Goal: Information Seeking & Learning: Learn about a topic

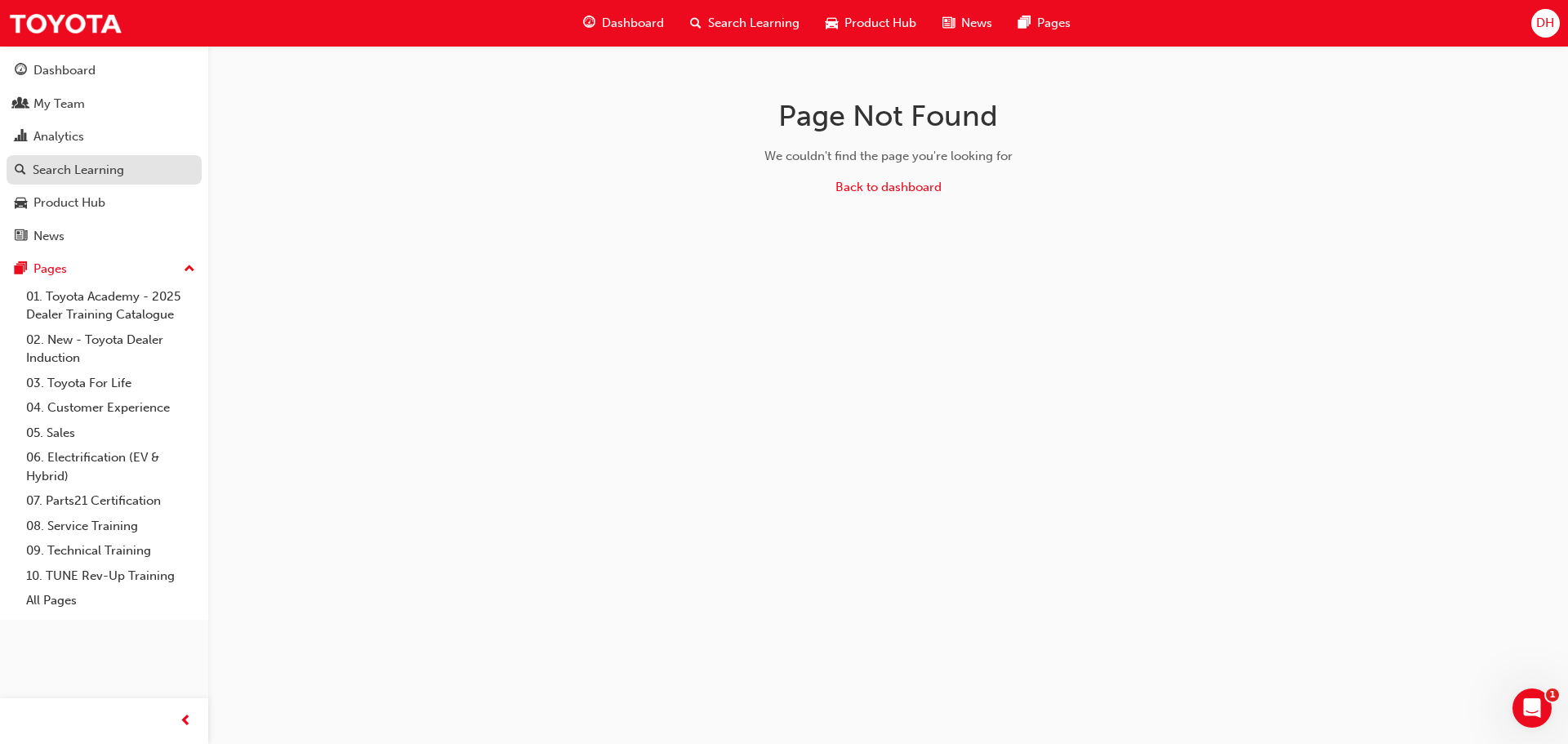
click at [58, 173] on div "Search Learning" at bounding box center [78, 171] width 92 height 19
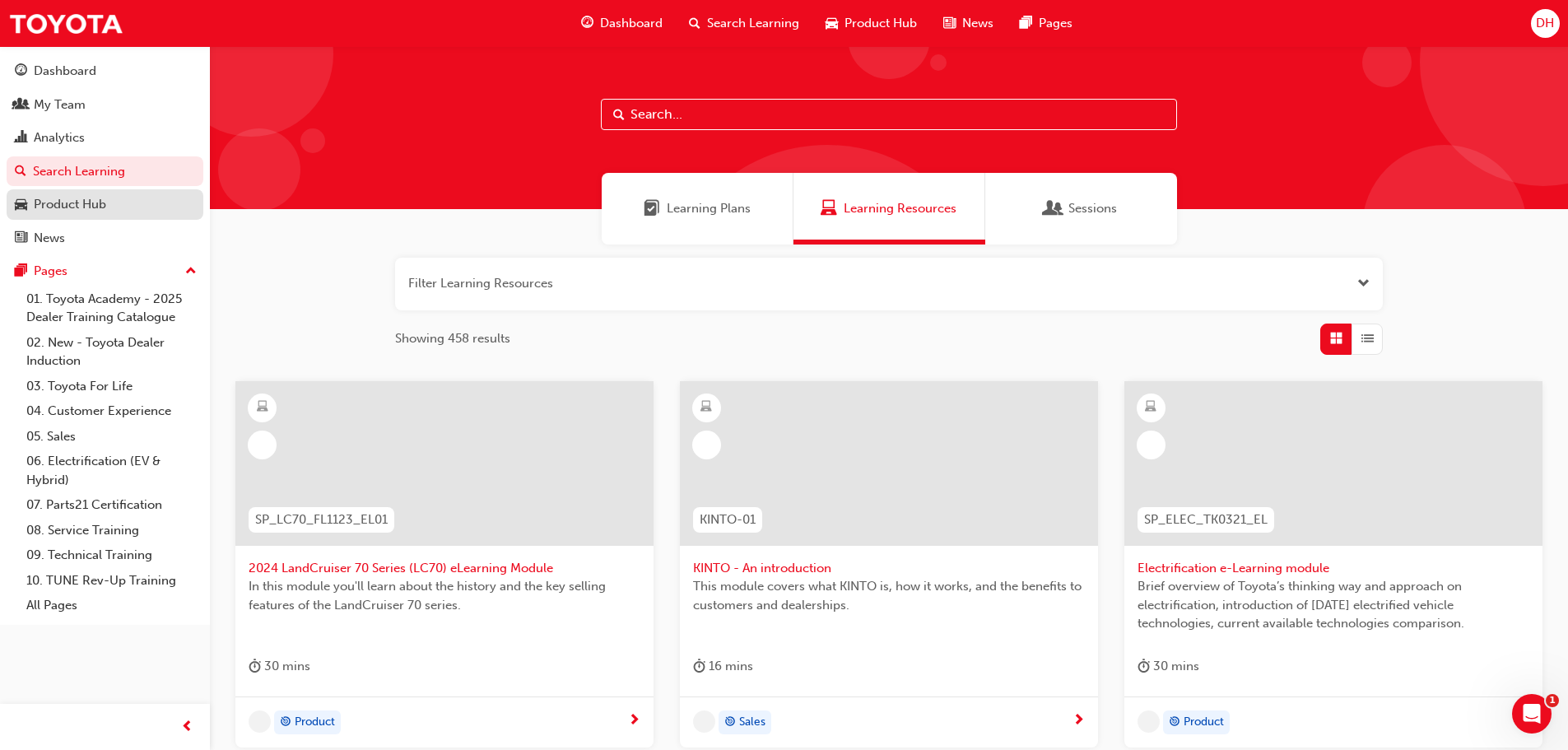
click at [82, 206] on div "Product Hub" at bounding box center [70, 204] width 73 height 19
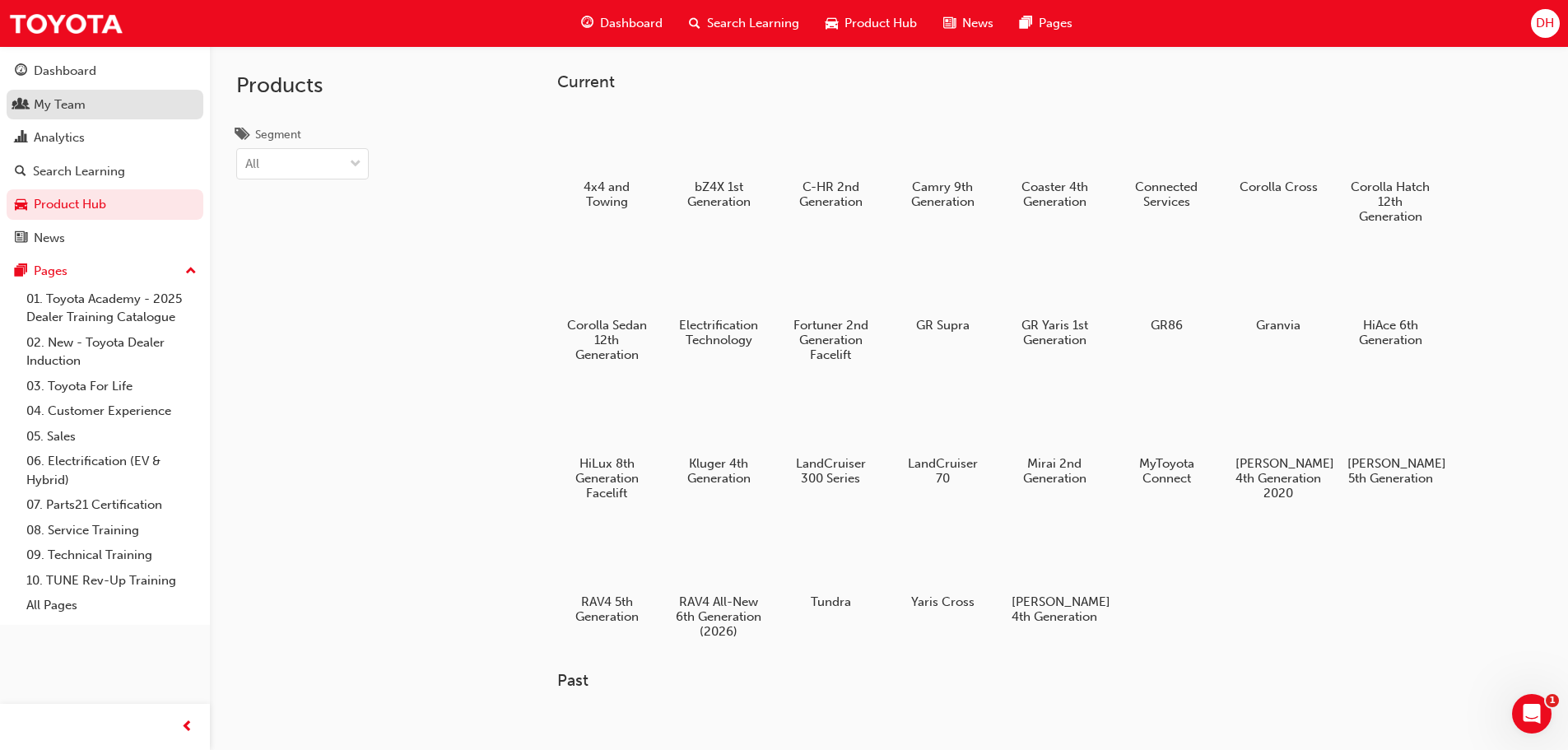
click at [79, 109] on div "My Team" at bounding box center [59, 105] width 52 height 19
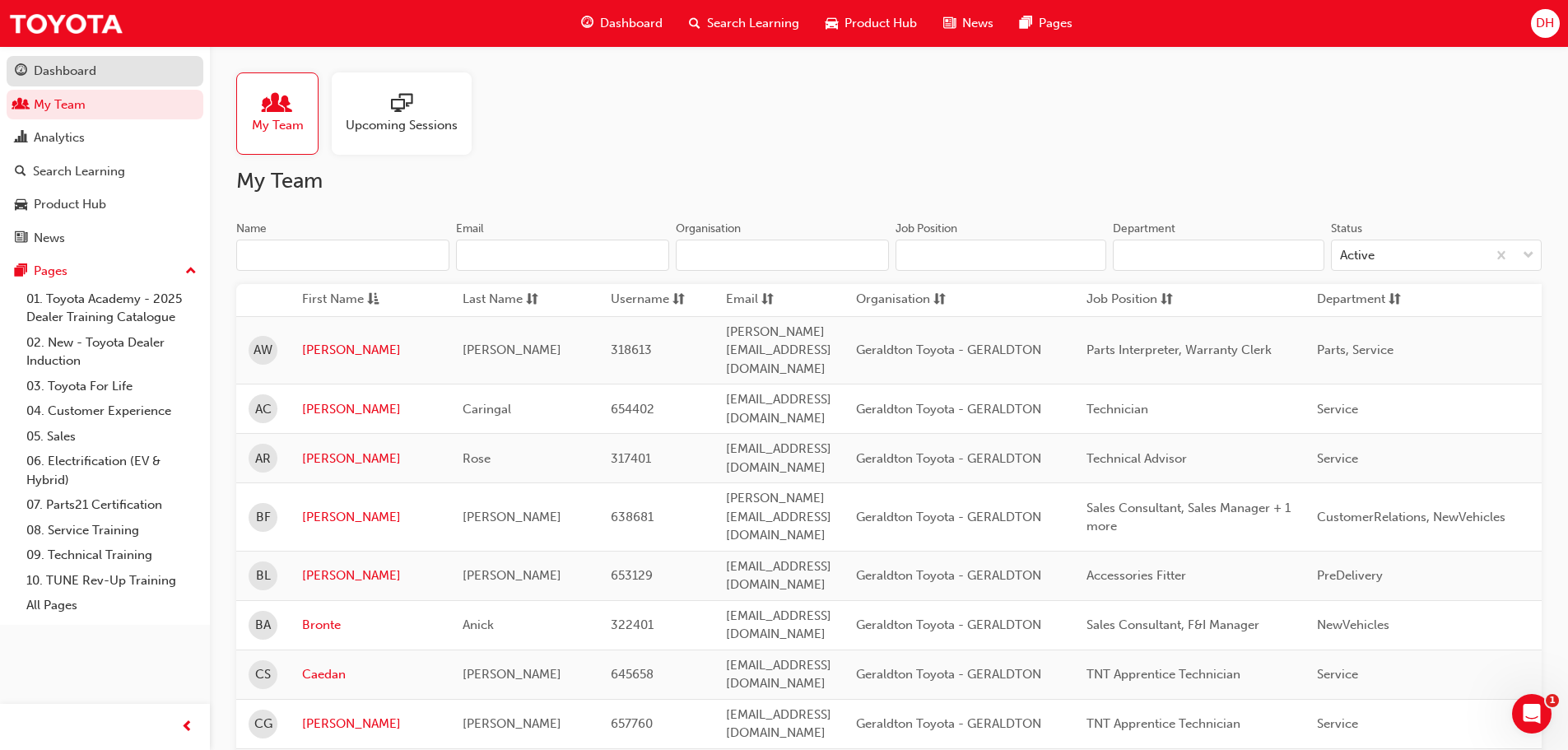
click at [80, 75] on div "Dashboard" at bounding box center [65, 72] width 63 height 19
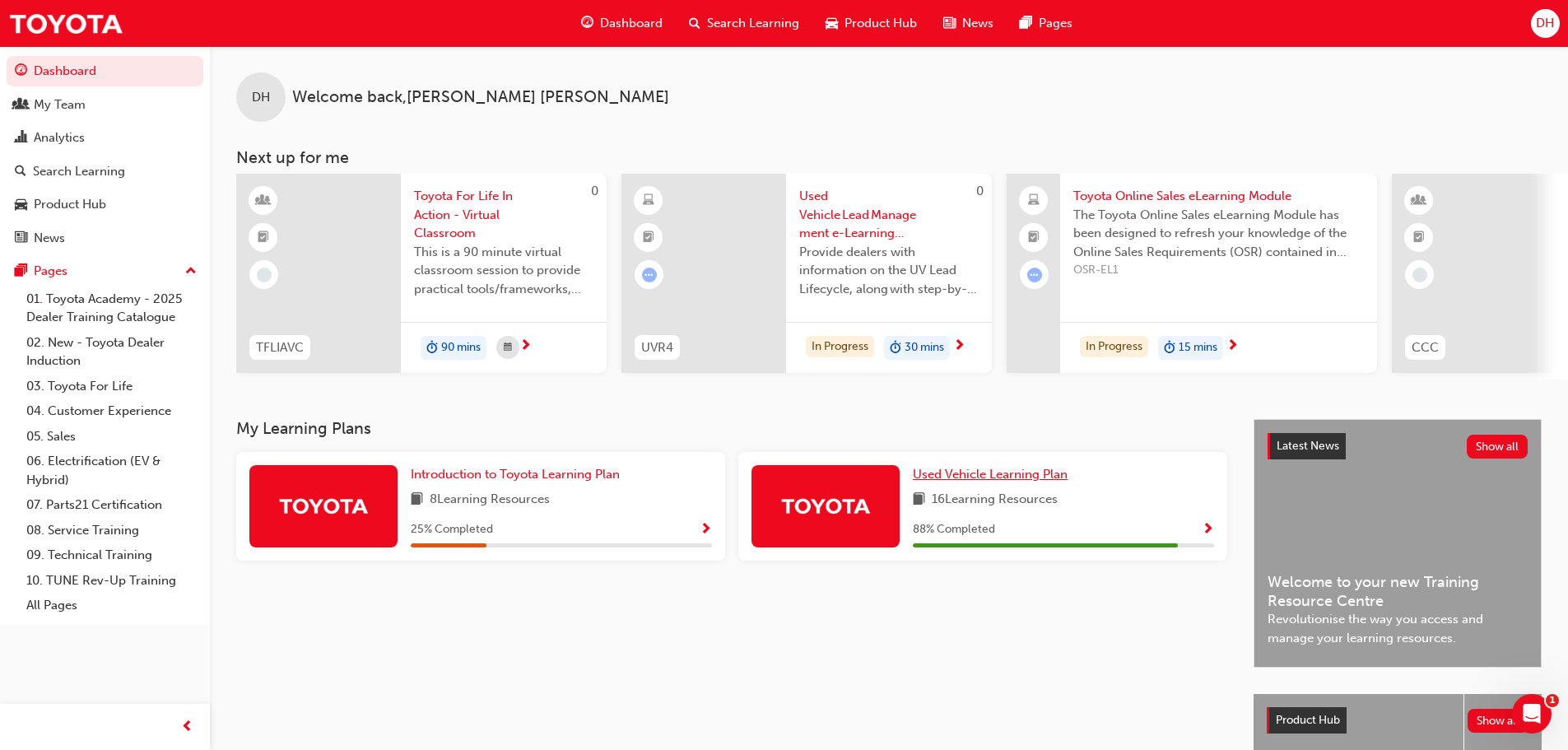
click at [972, 480] on span "Used Vehicle Learning Plan" at bounding box center [990, 475] width 155 height 15
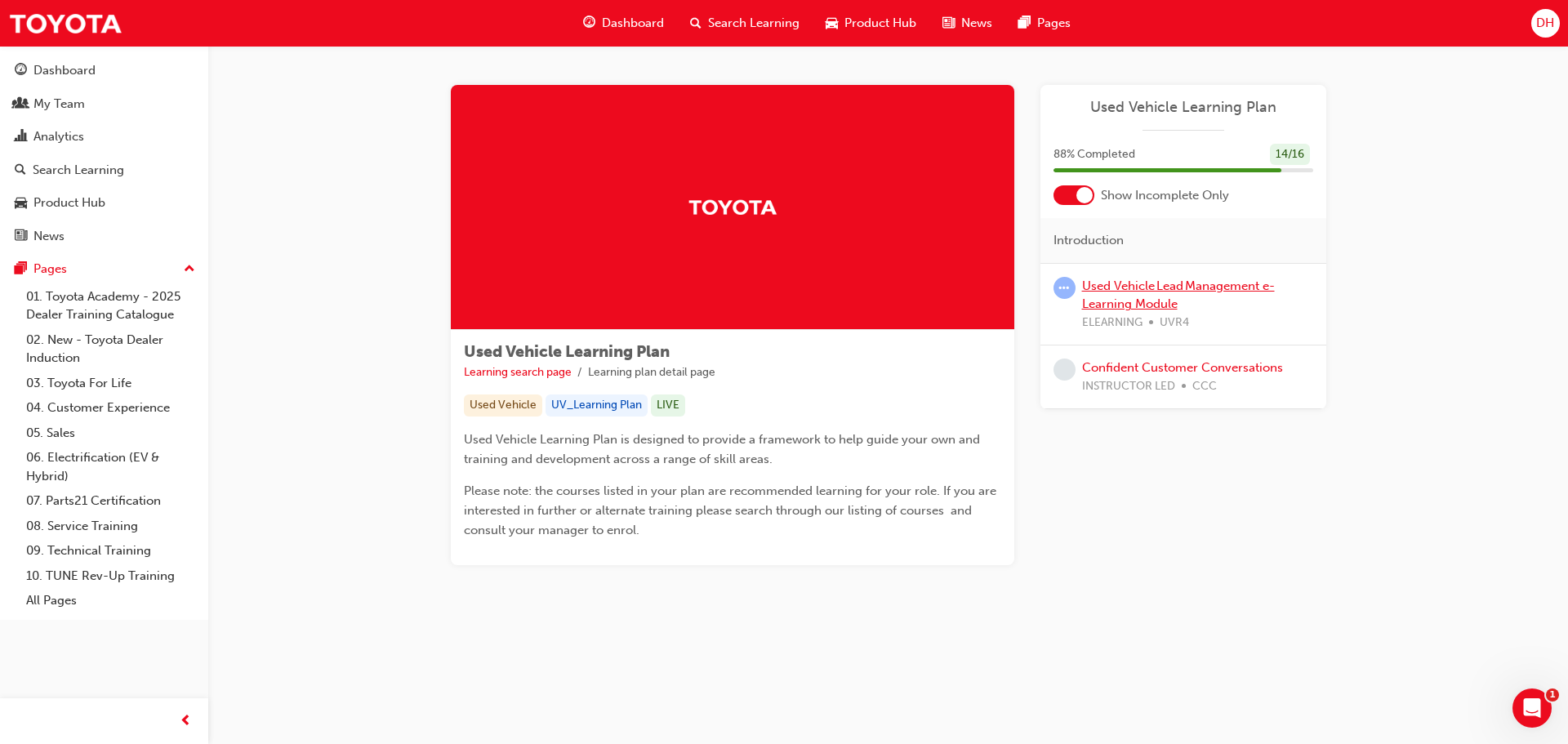
click at [1104, 292] on link "Used Vehicle Lead Management e-Learning Module" at bounding box center [1178, 295] width 192 height 33
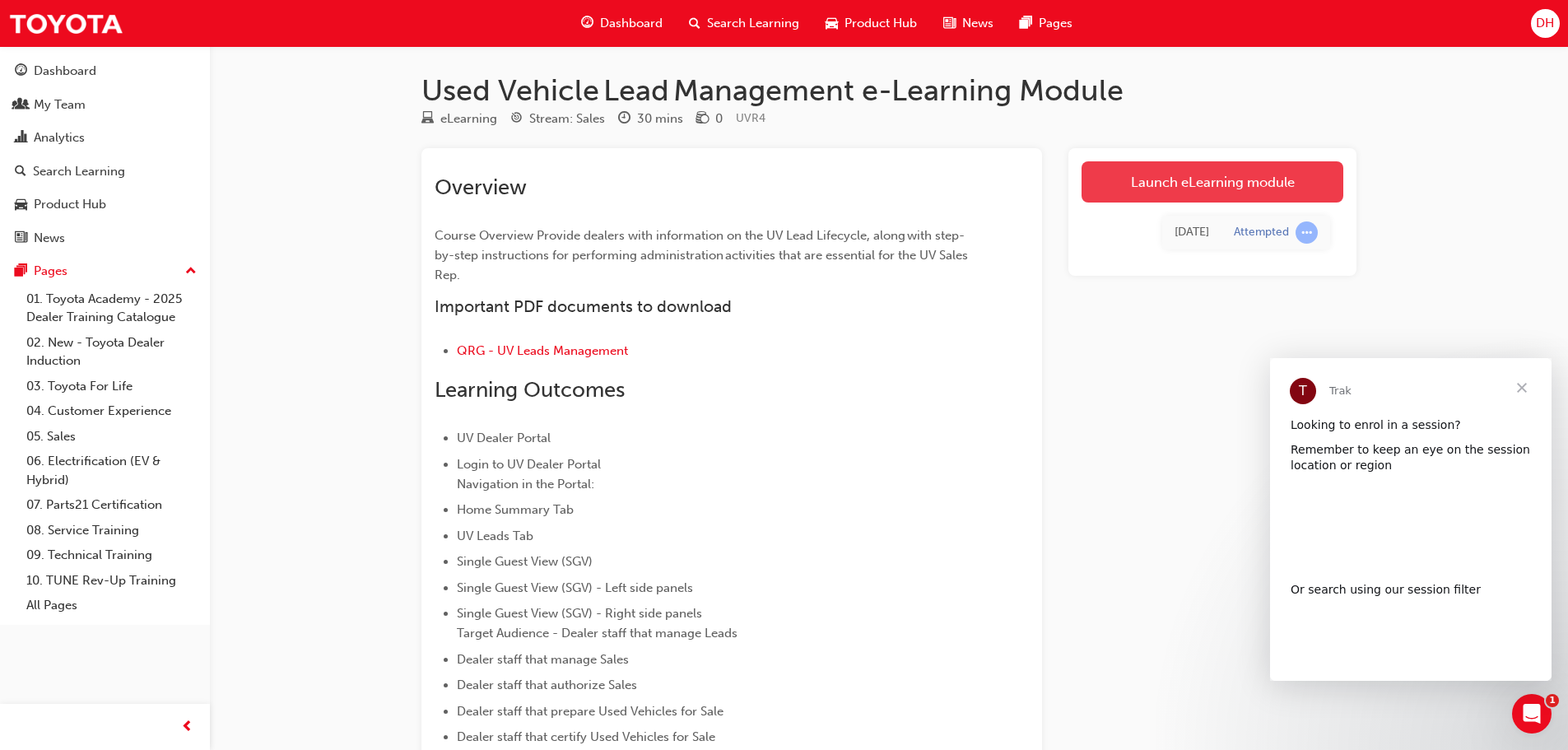
click at [1206, 179] on link "Launch eLearning module" at bounding box center [1212, 182] width 262 height 41
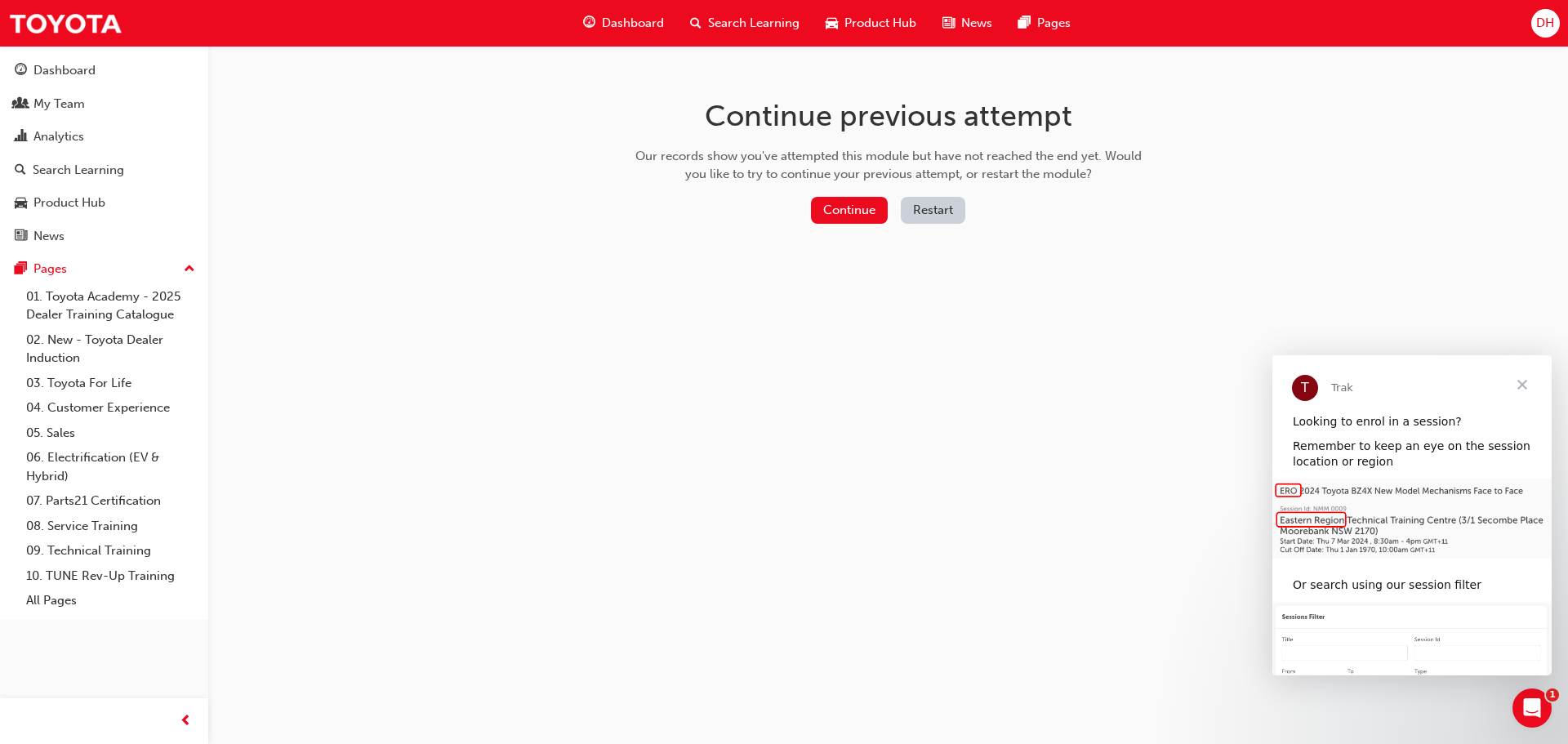
click at [922, 212] on button "Restart" at bounding box center [933, 210] width 64 height 27
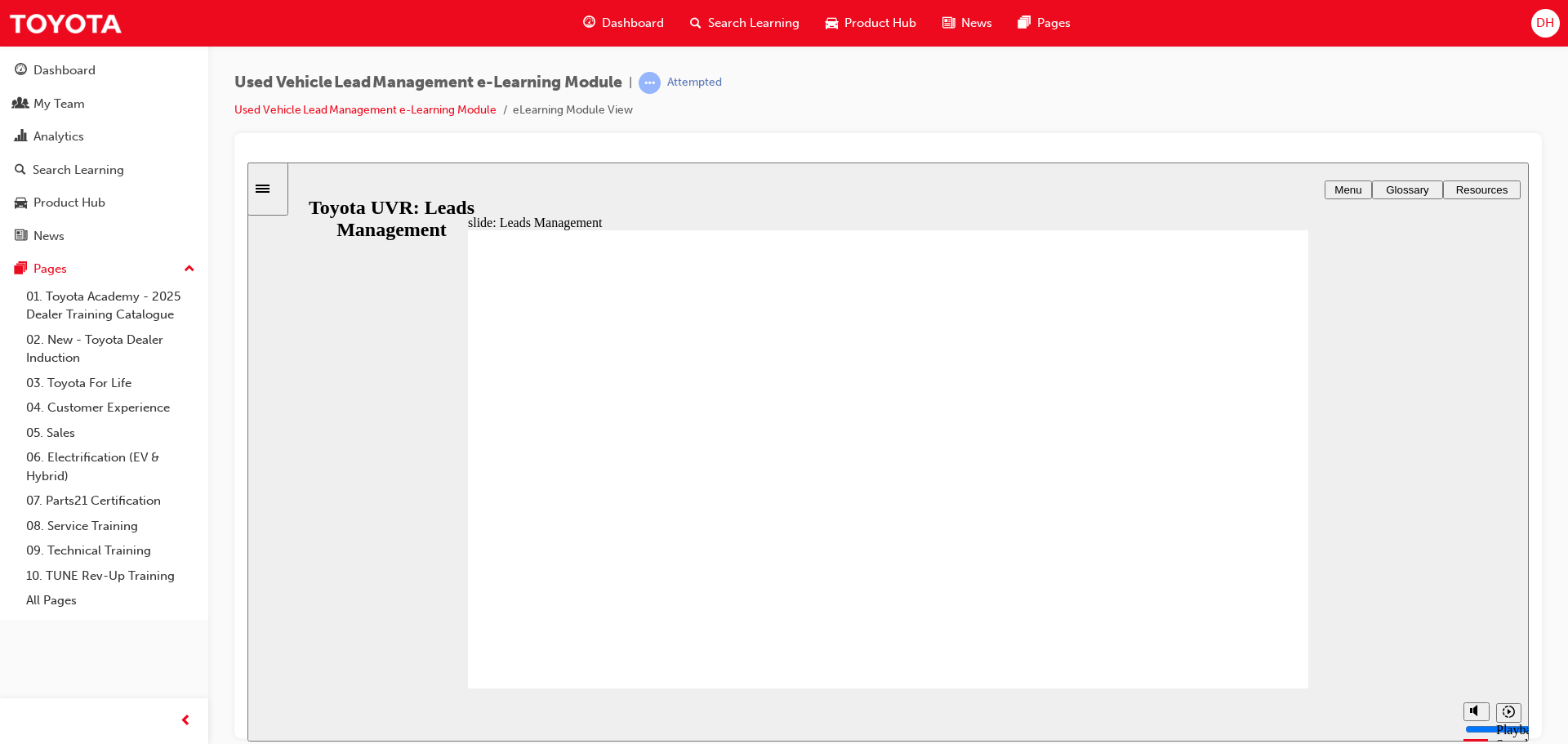
type input "10500"
